Goal: Task Accomplishment & Management: Manage account settings

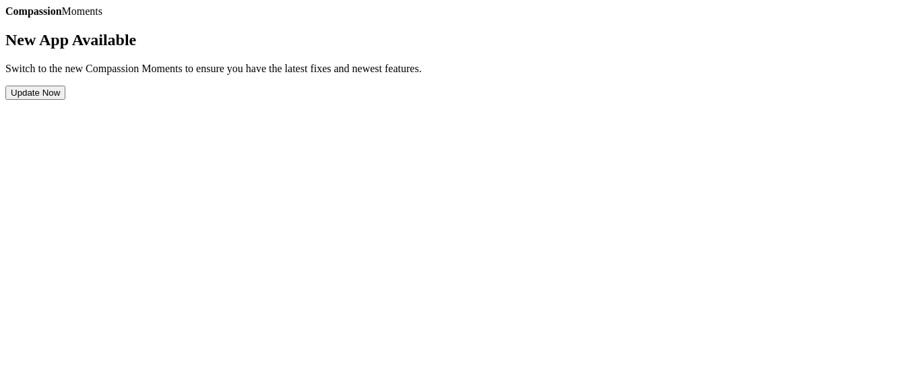
click at [65, 100] on button "Update Now" at bounding box center [35, 93] width 60 height 14
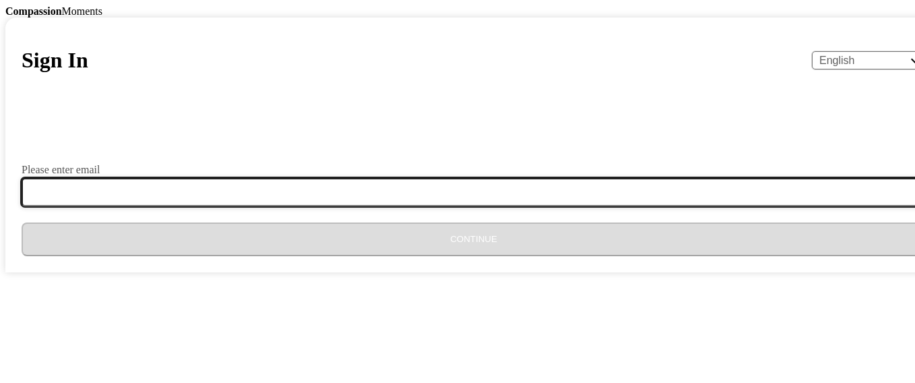
click at [342, 206] on input "Please enter email" at bounding box center [482, 192] width 920 height 28
type input "ha306adm@gmail.com"
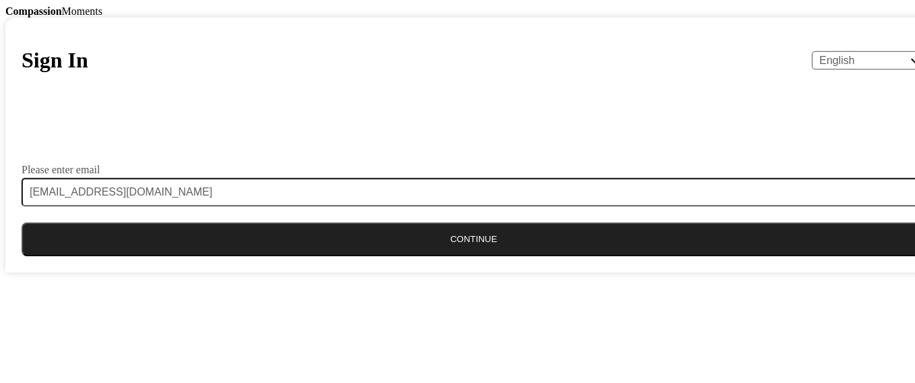
click at [457, 256] on button "Continue" at bounding box center [474, 239] width 904 height 34
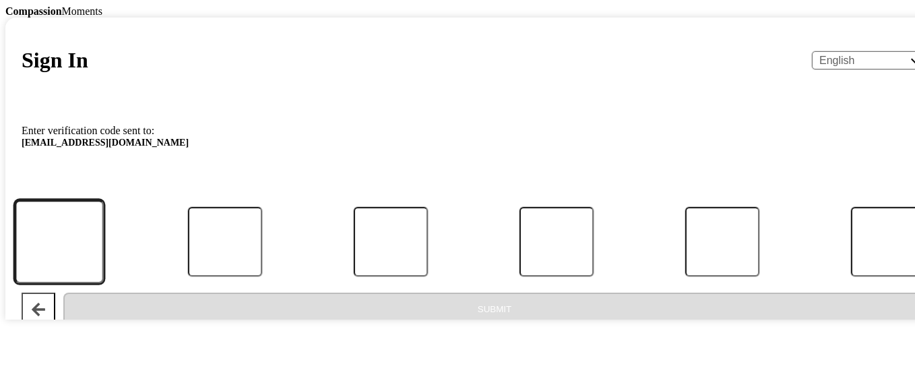
click at [104, 283] on input "Code" at bounding box center [59, 241] width 89 height 83
type input "3"
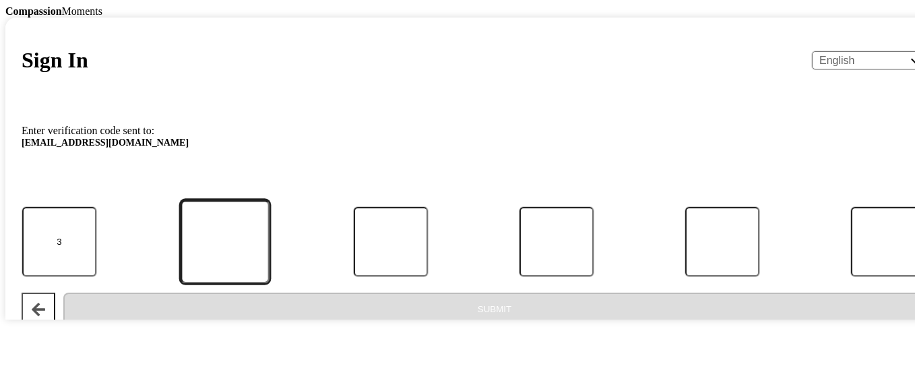
type input "4"
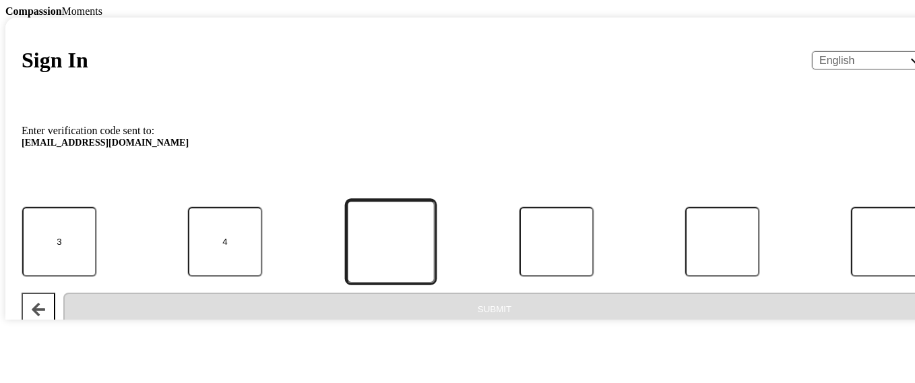
type input "5"
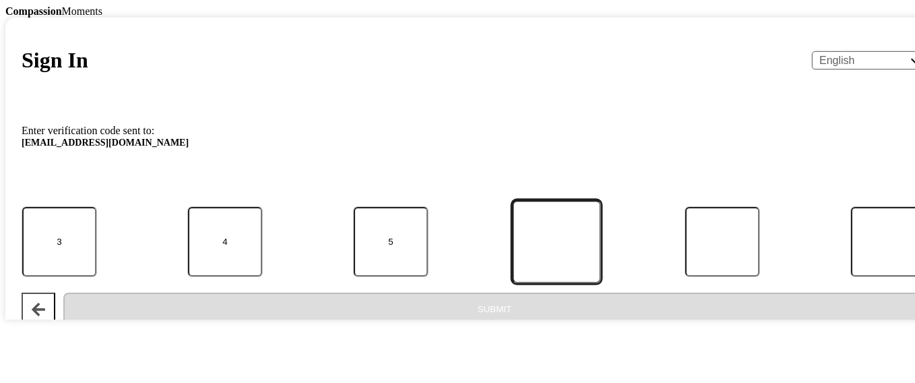
type input "0"
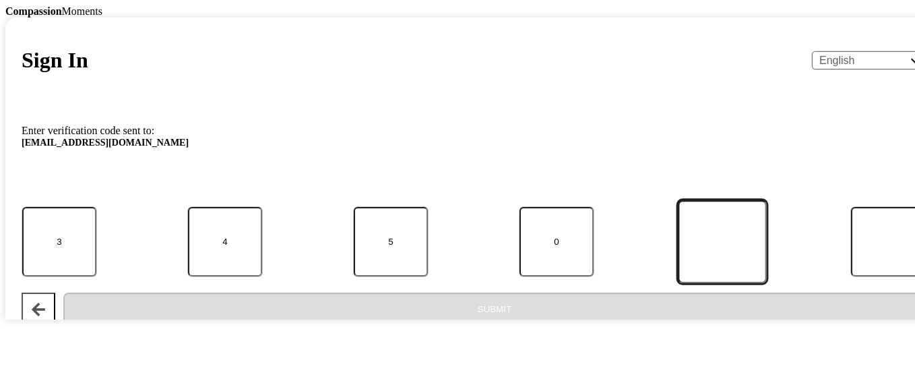
type input "2"
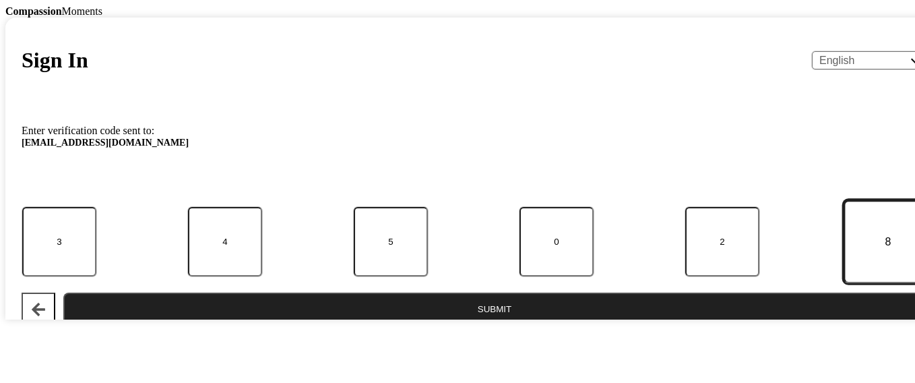
type input "8"
click at [471, 325] on button "Submit" at bounding box center [494, 309] width 862 height 34
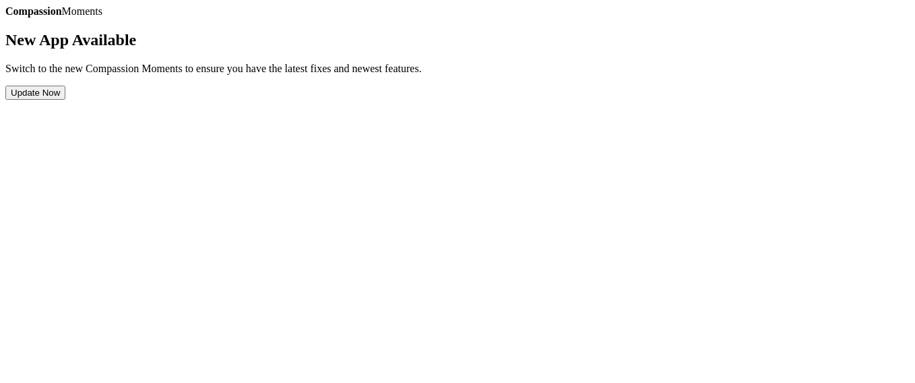
click at [65, 100] on button "Update Now" at bounding box center [35, 93] width 60 height 14
